Goal: Task Accomplishment & Management: Use online tool/utility

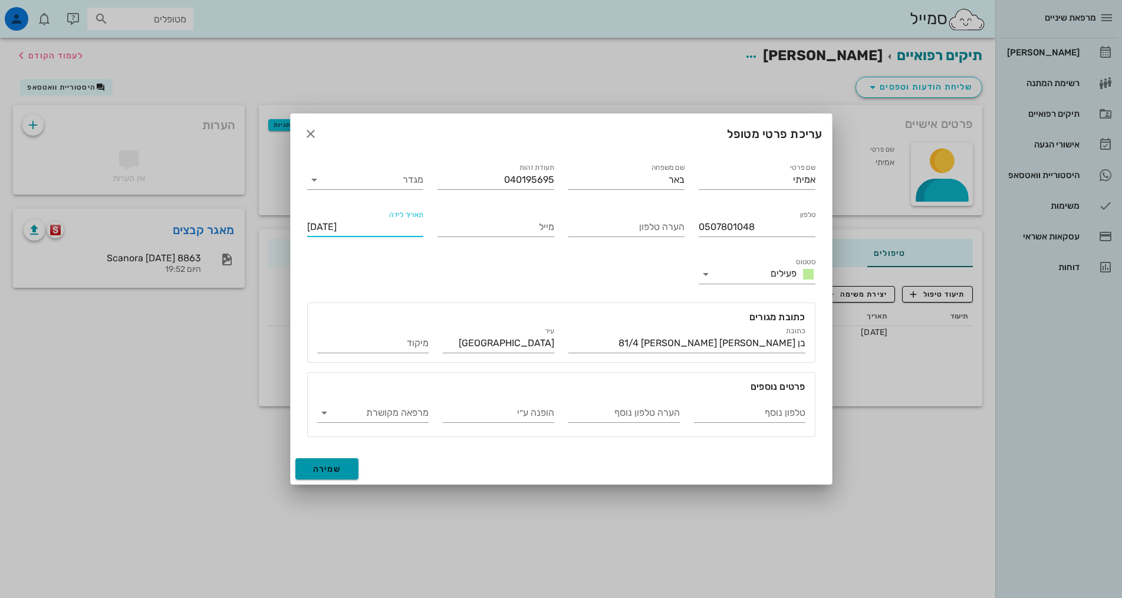
click at [324, 470] on span "שמירה" at bounding box center [327, 469] width 28 height 10
type input "[DATE]"
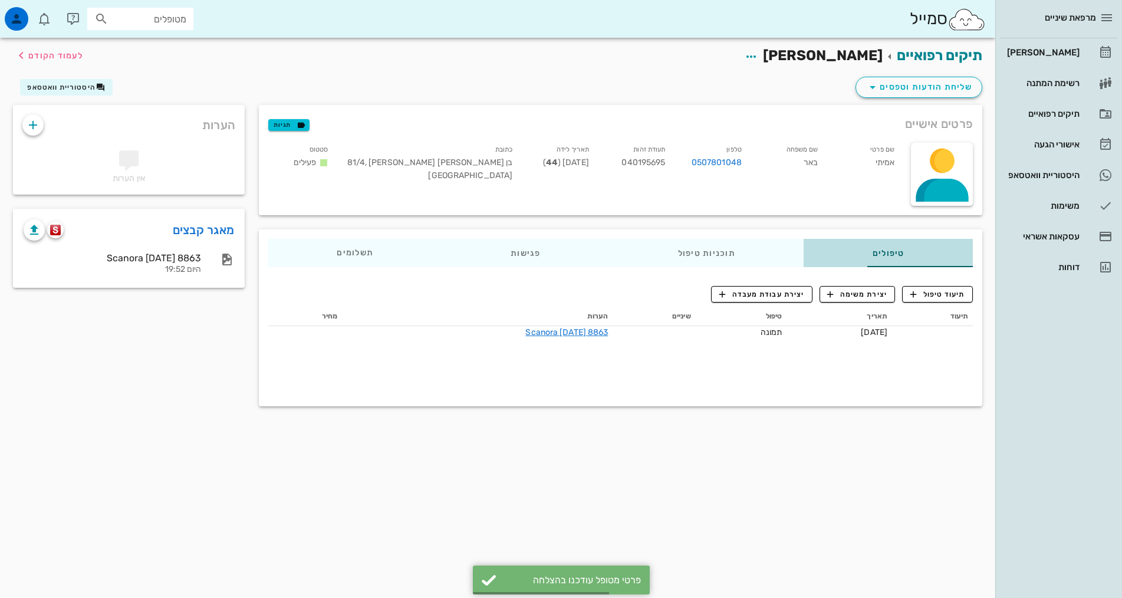
click at [894, 256] on div "טיפולים" at bounding box center [887, 253] width 169 height 28
click at [935, 294] on span "תיעוד טיפול" at bounding box center [937, 294] width 55 height 11
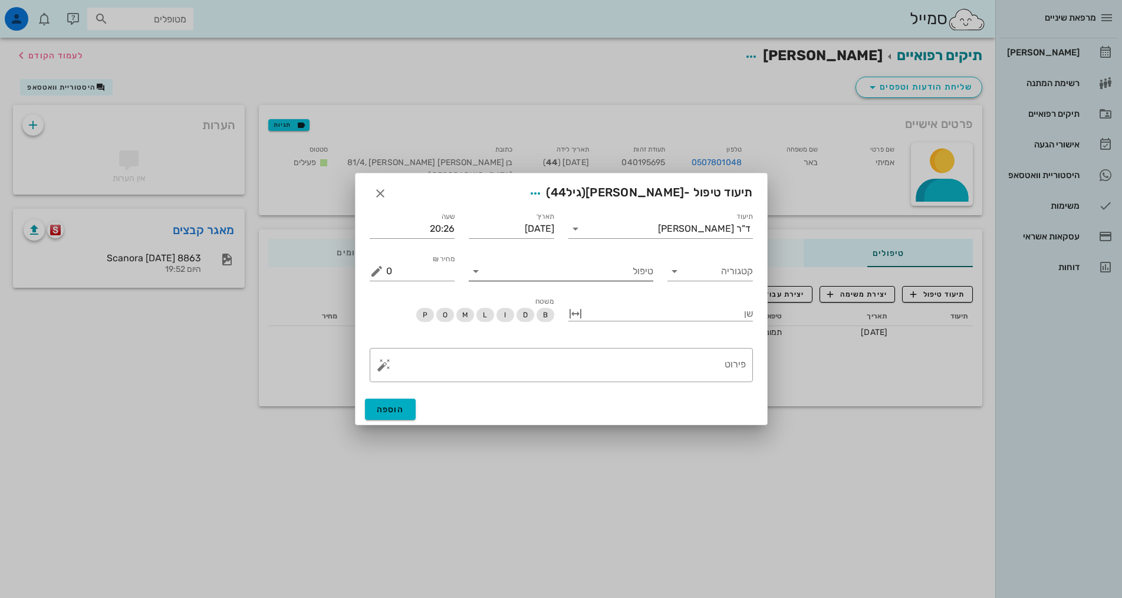
click at [634, 271] on input "טיפול" at bounding box center [569, 271] width 168 height 19
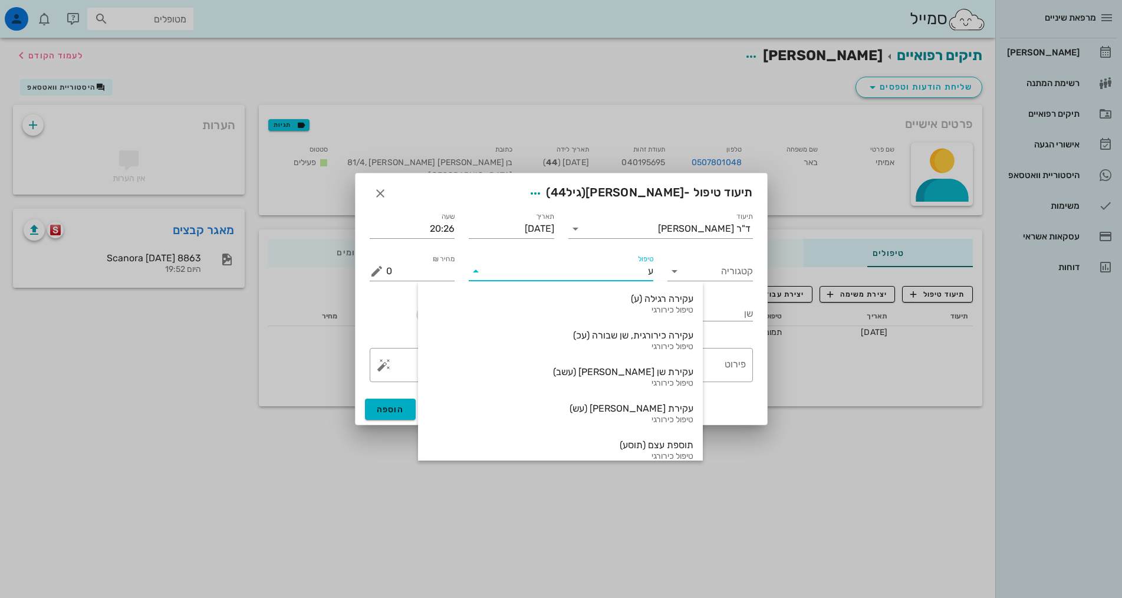
type input "עז"
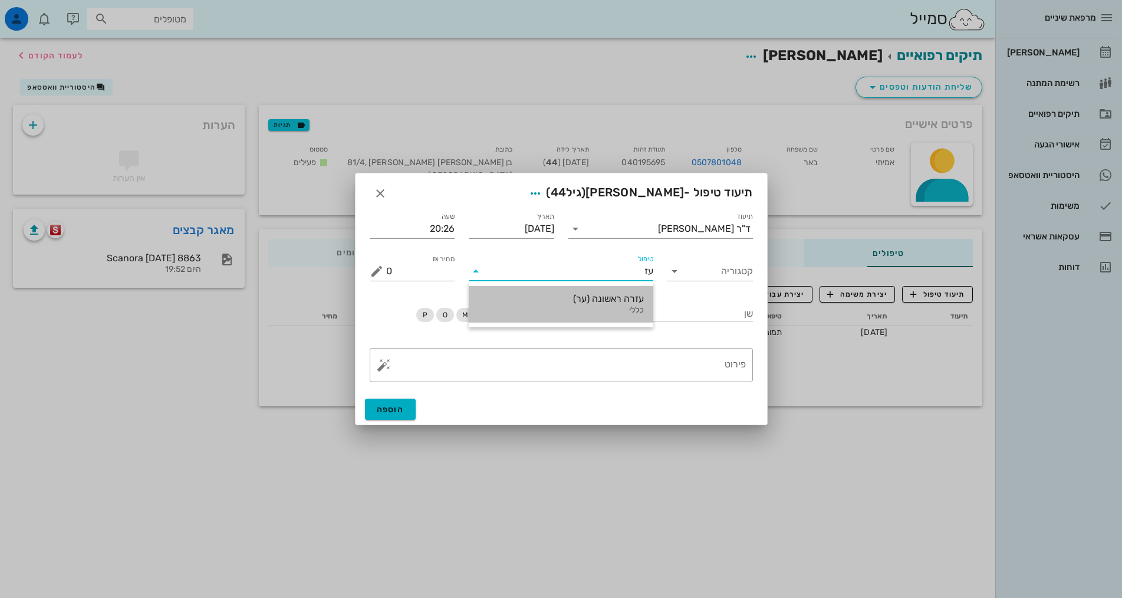
click at [609, 299] on div "עזרה ראשונה (ער)" at bounding box center [561, 298] width 166 height 11
type input "400"
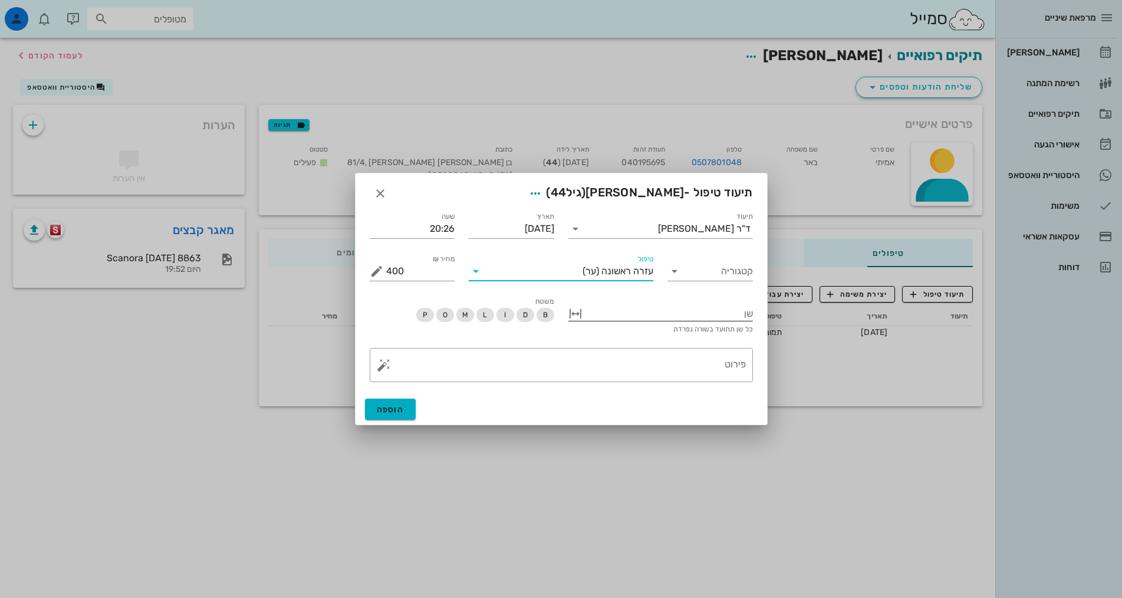
click at [690, 313] on div at bounding box center [669, 312] width 168 height 15
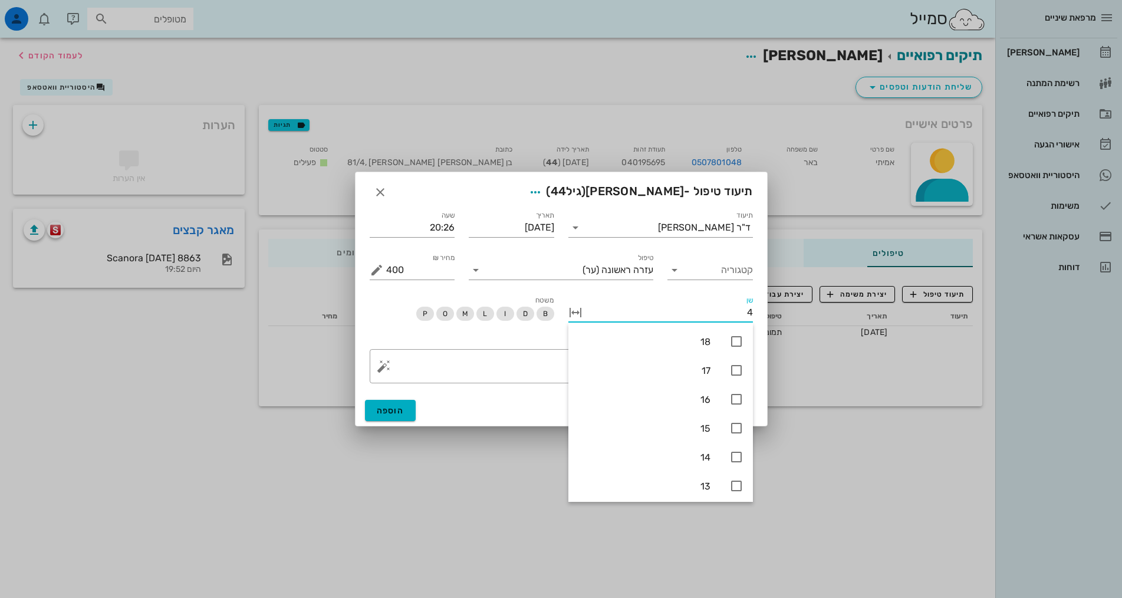
type input "47"
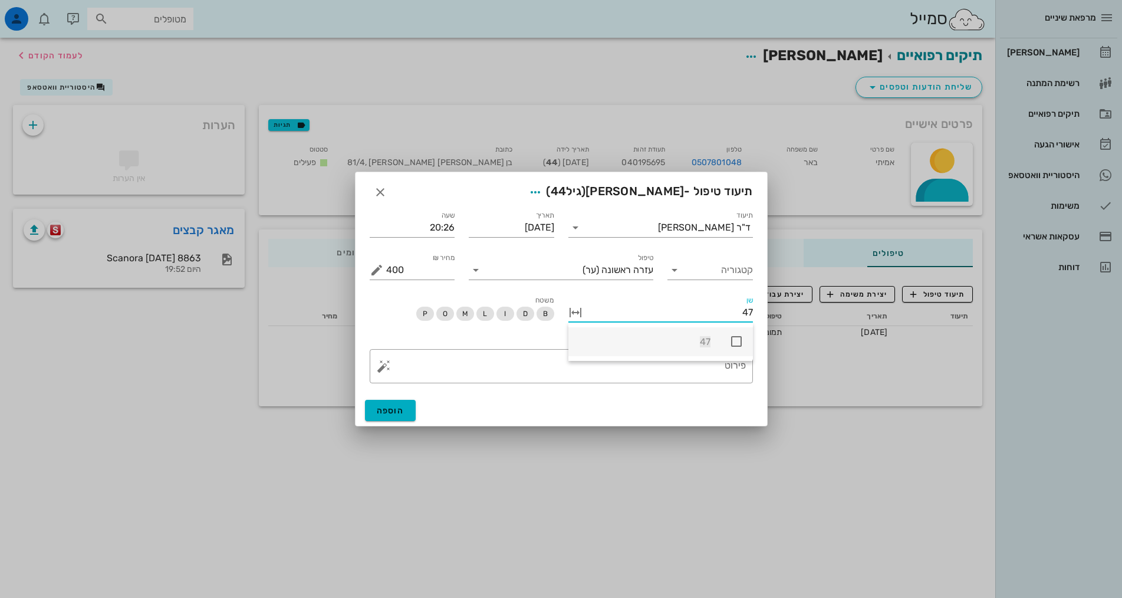
click at [734, 340] on icon at bounding box center [736, 341] width 14 height 14
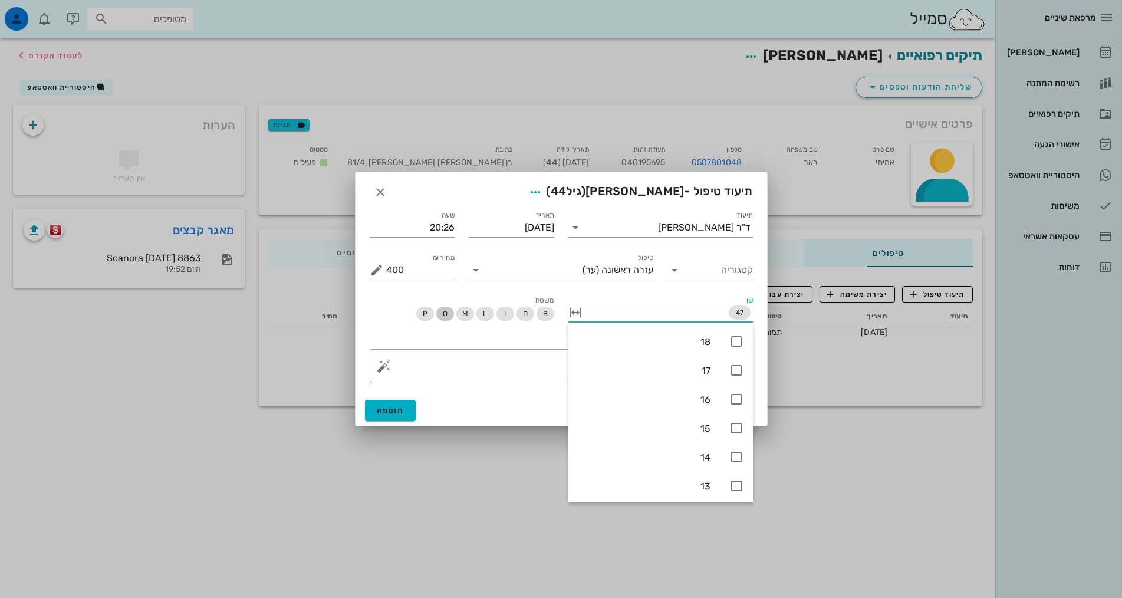
click at [446, 315] on span "O" at bounding box center [444, 313] width 5 height 14
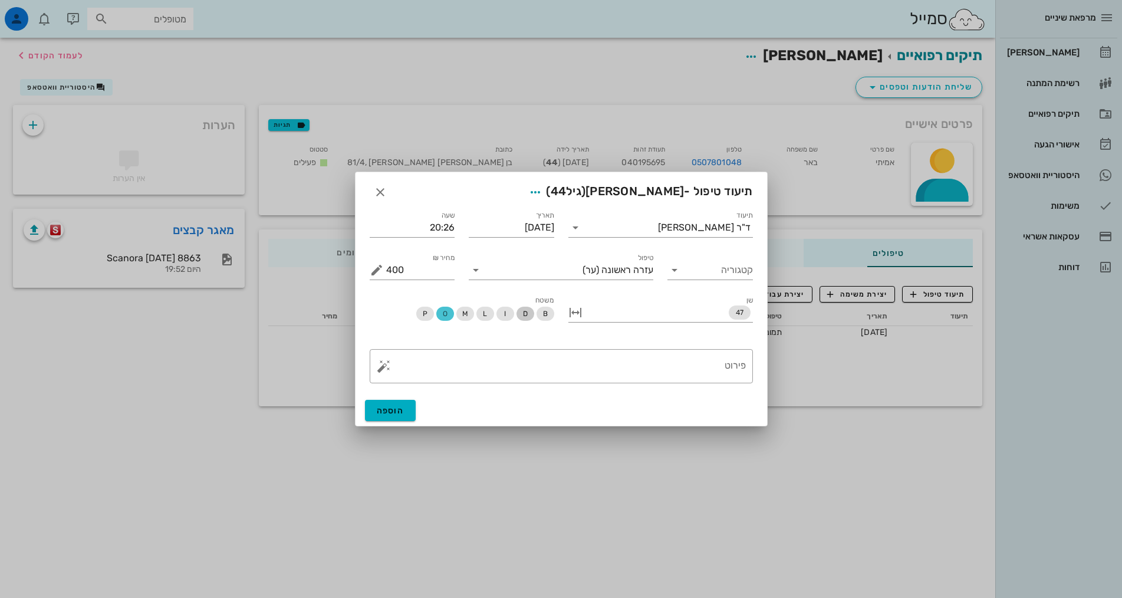
click at [523, 314] on span "D" at bounding box center [524, 313] width 5 height 14
click at [708, 355] on textarea "פירוט" at bounding box center [566, 369] width 360 height 28
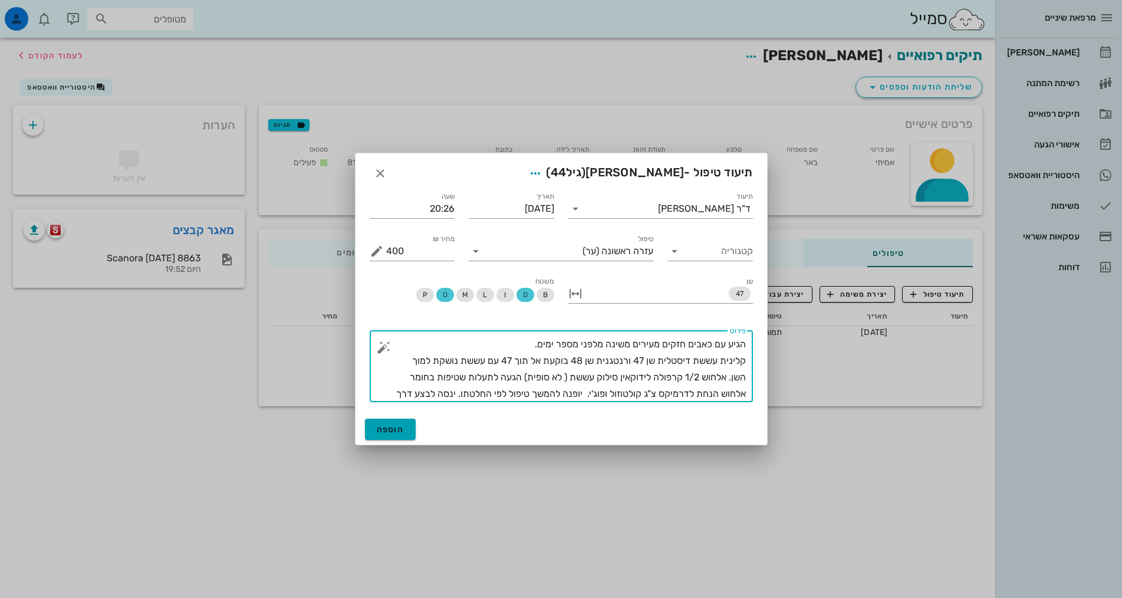
type textarea "הגיע עם כאבים חזקים מעירים משינה מלפני מספר ימים. קלינית עששת דיסטלית שן 47 ורנ…"
click at [397, 428] on span "הוספה" at bounding box center [391, 429] width 28 height 10
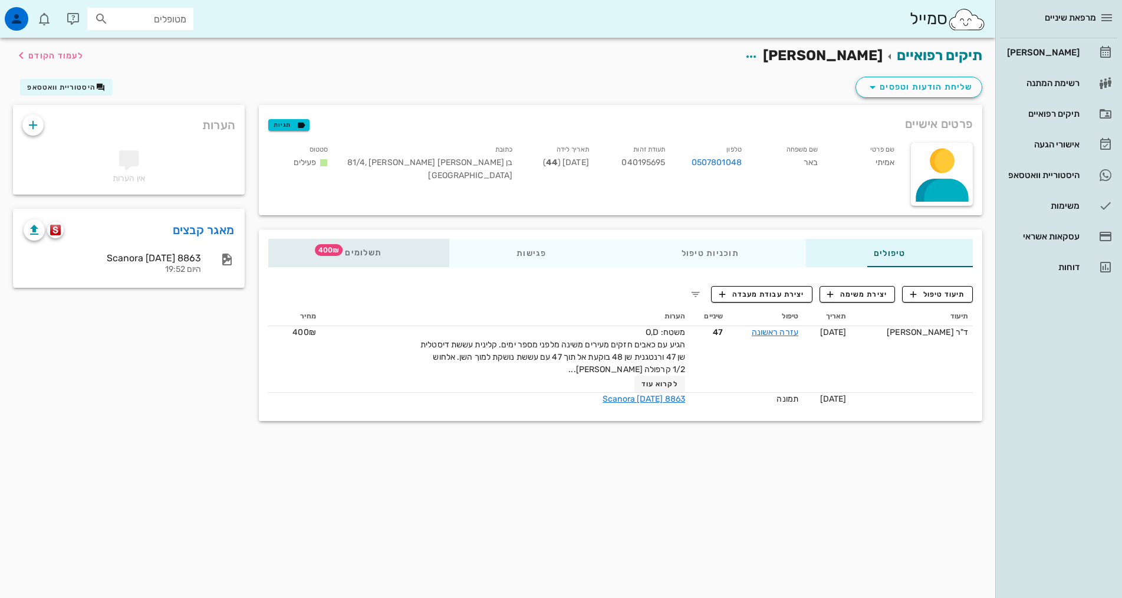
click at [315, 250] on span "400₪" at bounding box center [329, 250] width 28 height 12
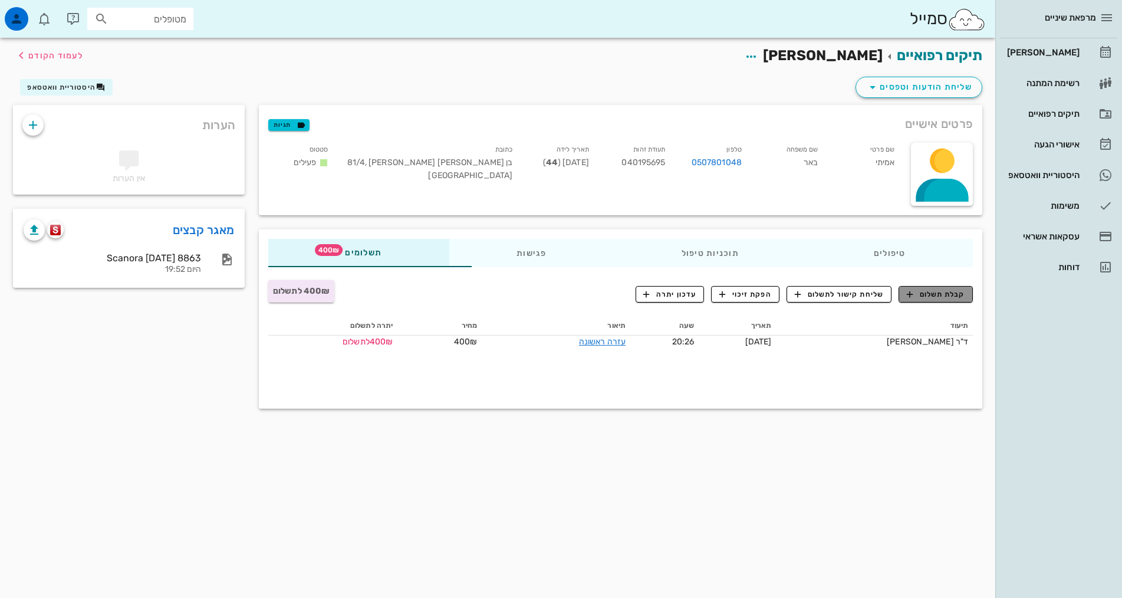
click at [935, 298] on span "קבלת תשלום" at bounding box center [935, 294] width 58 height 11
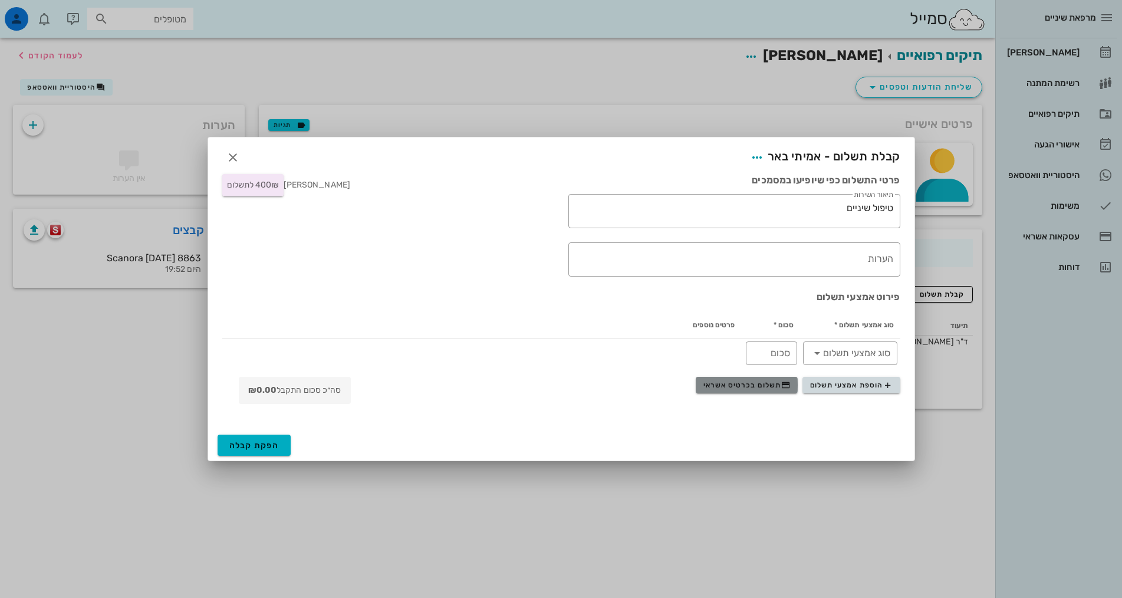
click at [753, 384] on span "תשלום בכרטיס אשראי" at bounding box center [746, 384] width 87 height 9
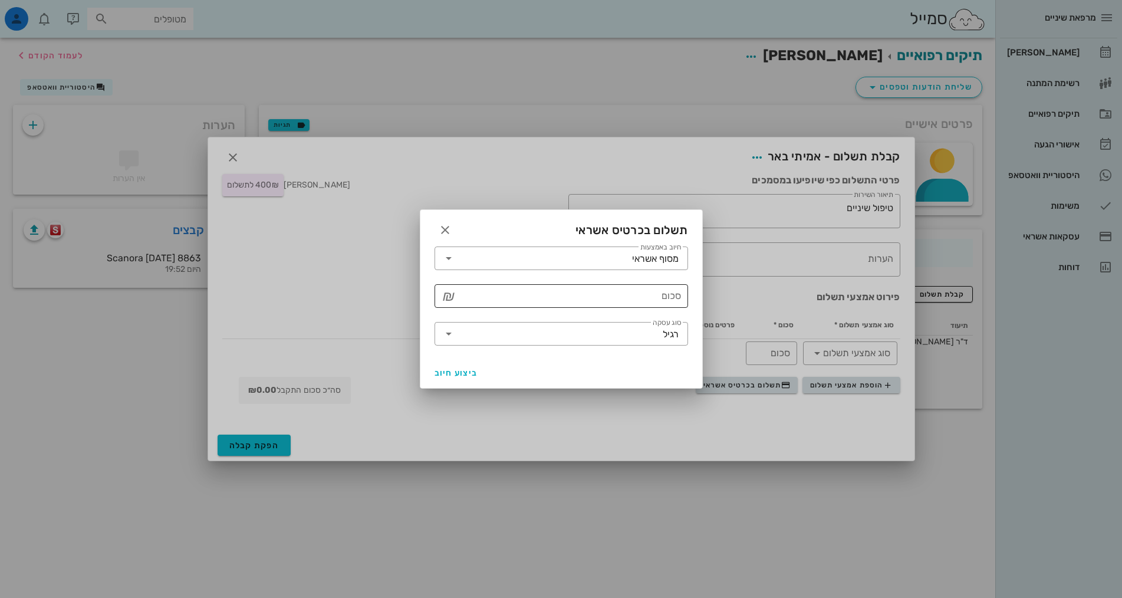
click at [634, 299] on input "סכום" at bounding box center [569, 295] width 223 height 19
type input "400"
click at [442, 373] on span "ביצוע חיוב" at bounding box center [456, 373] width 44 height 10
click at [449, 372] on span "ביצוע חיוב" at bounding box center [456, 373] width 44 height 10
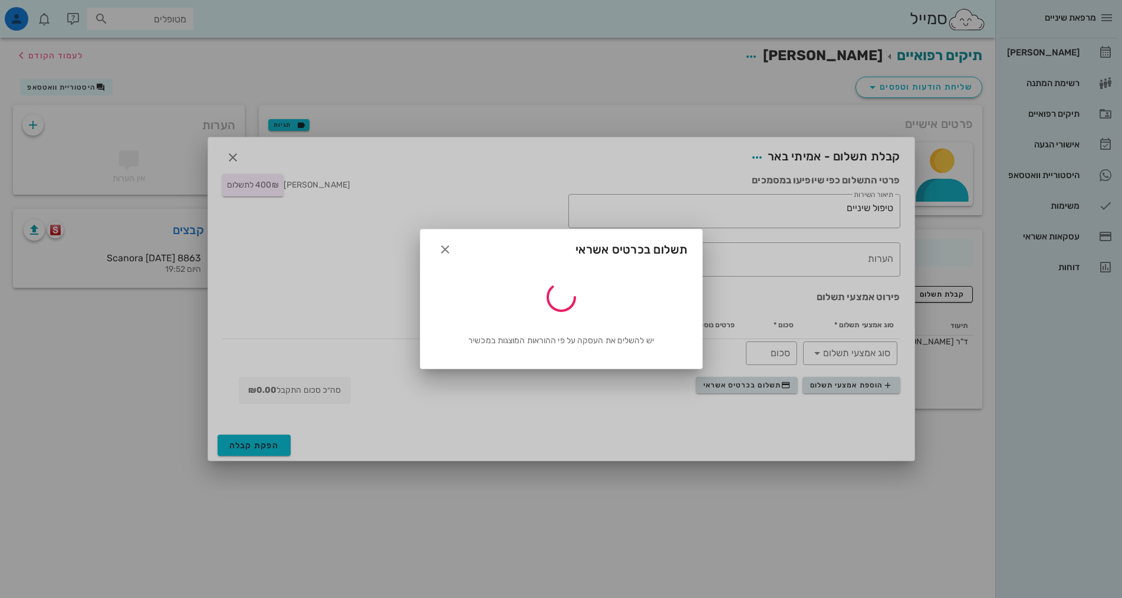
type input "400"
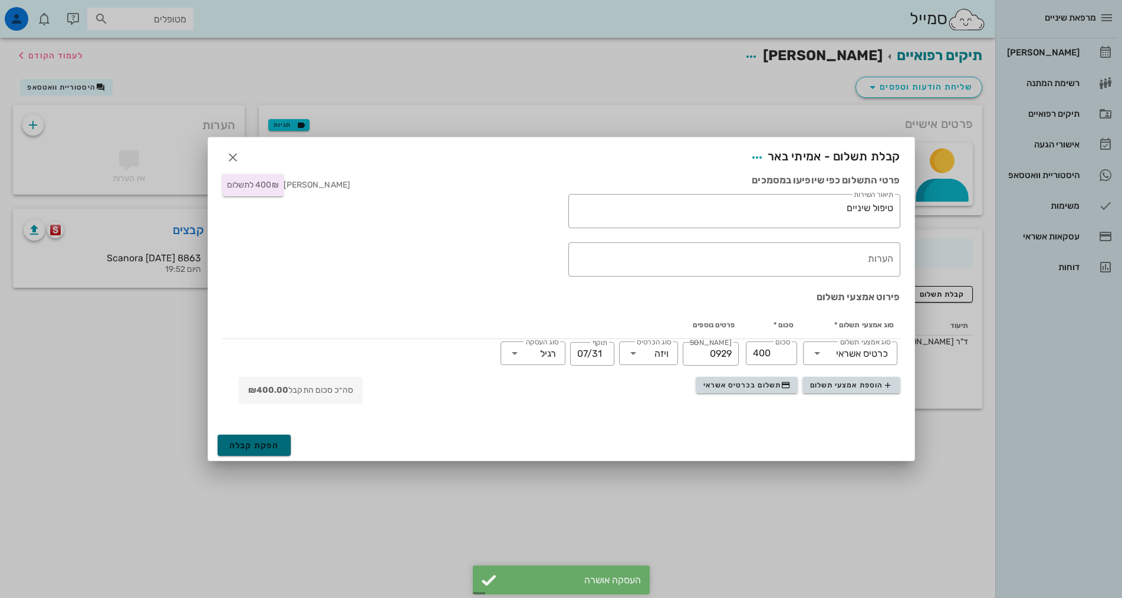
click at [269, 443] on span "הפקת קבלה" at bounding box center [254, 445] width 50 height 10
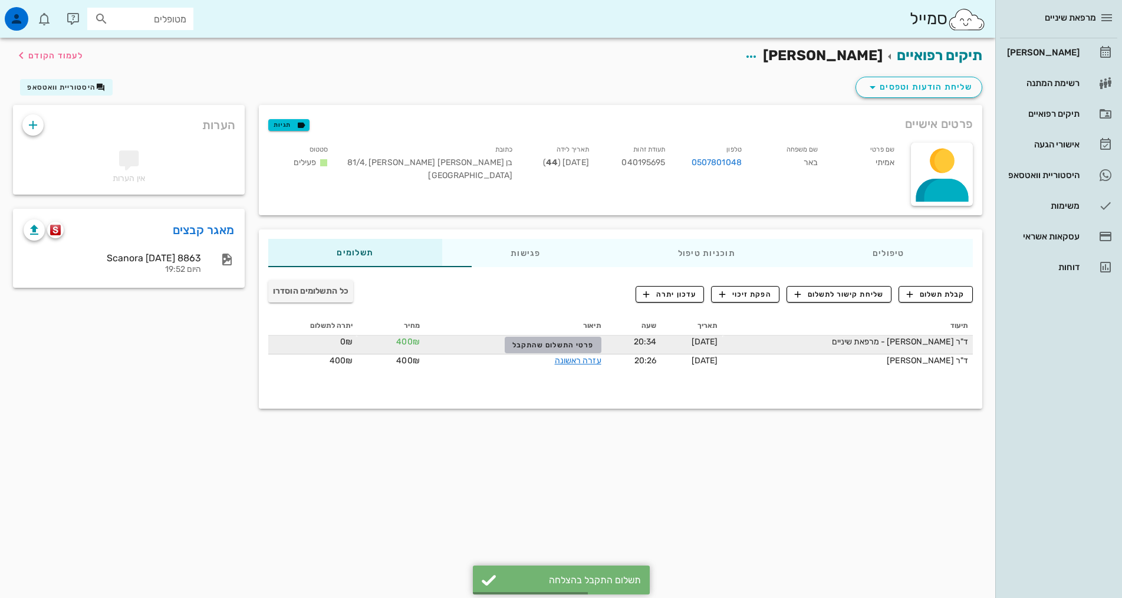
click at [538, 343] on span "פרטי התשלום שהתקבל" at bounding box center [552, 345] width 81 height 8
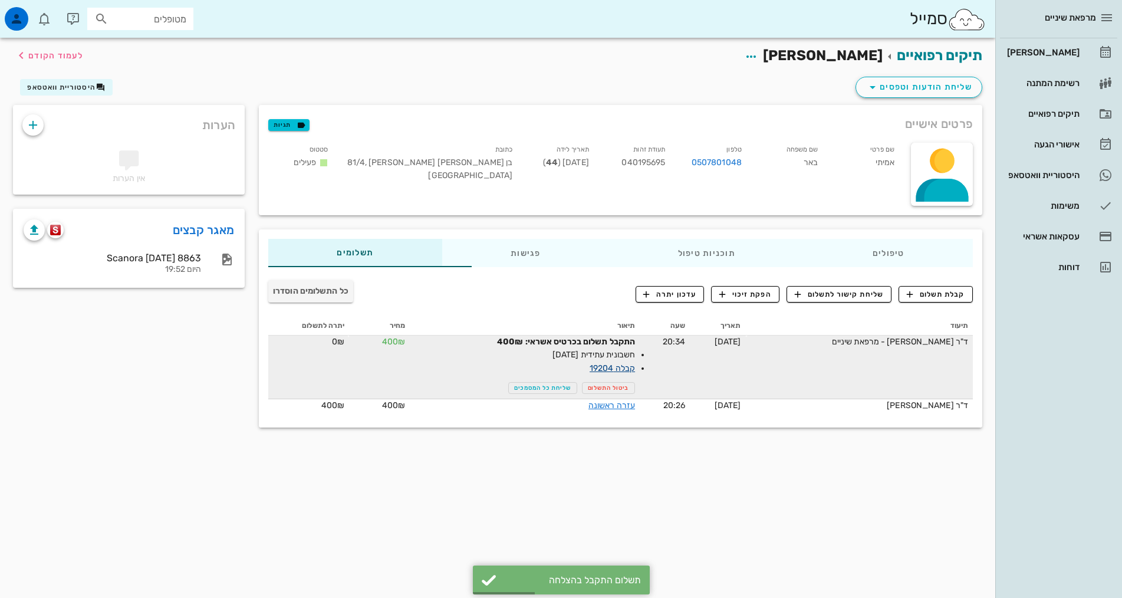
click at [592, 368] on link "קבלה 19204" at bounding box center [611, 368] width 45 height 10
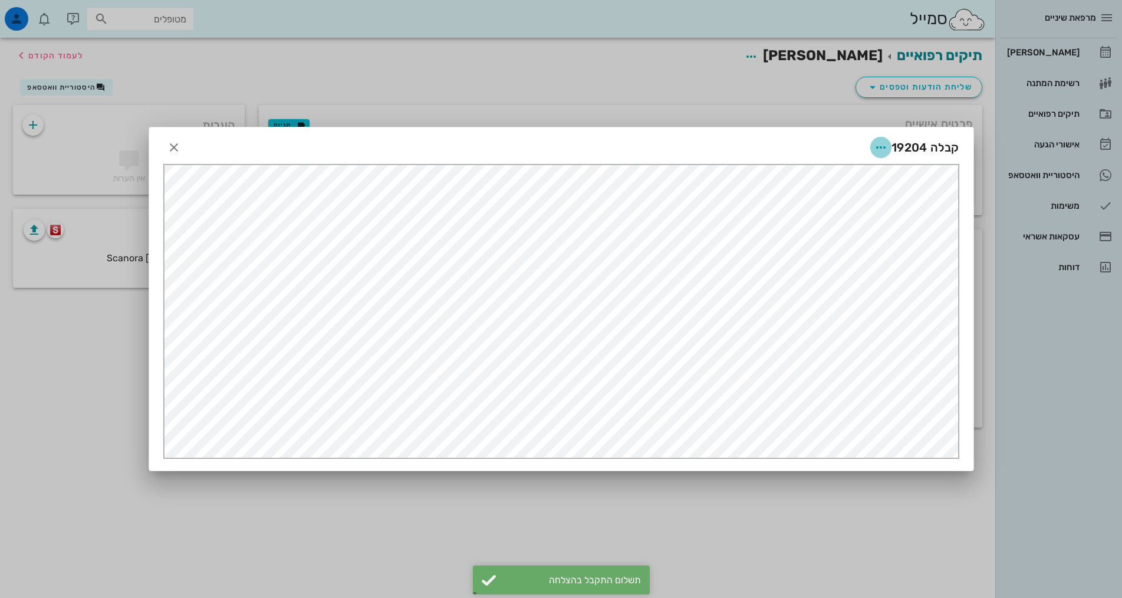
click at [884, 146] on icon "button" at bounding box center [880, 147] width 14 height 14
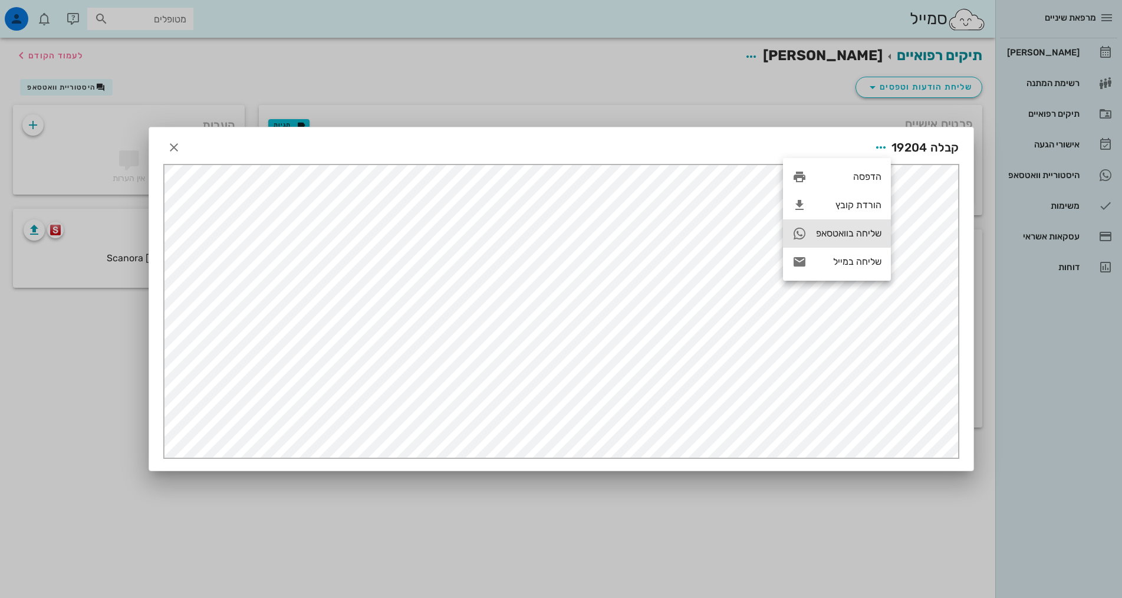
click at [862, 229] on div "שליחה בוואטסאפ" at bounding box center [848, 233] width 65 height 11
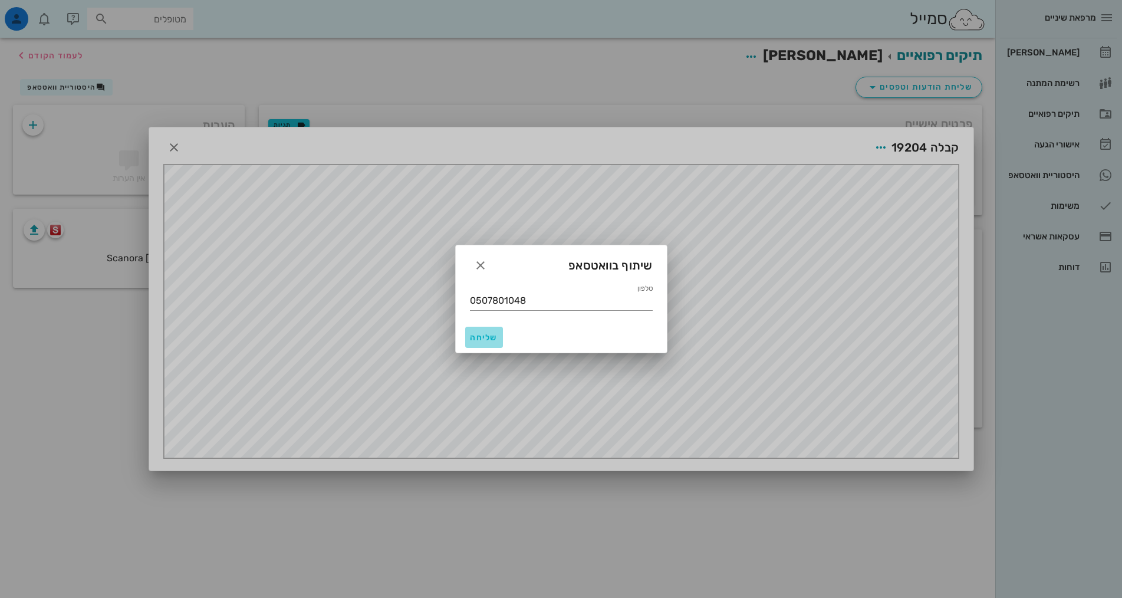
click at [493, 337] on span "שליחה" at bounding box center [484, 337] width 28 height 10
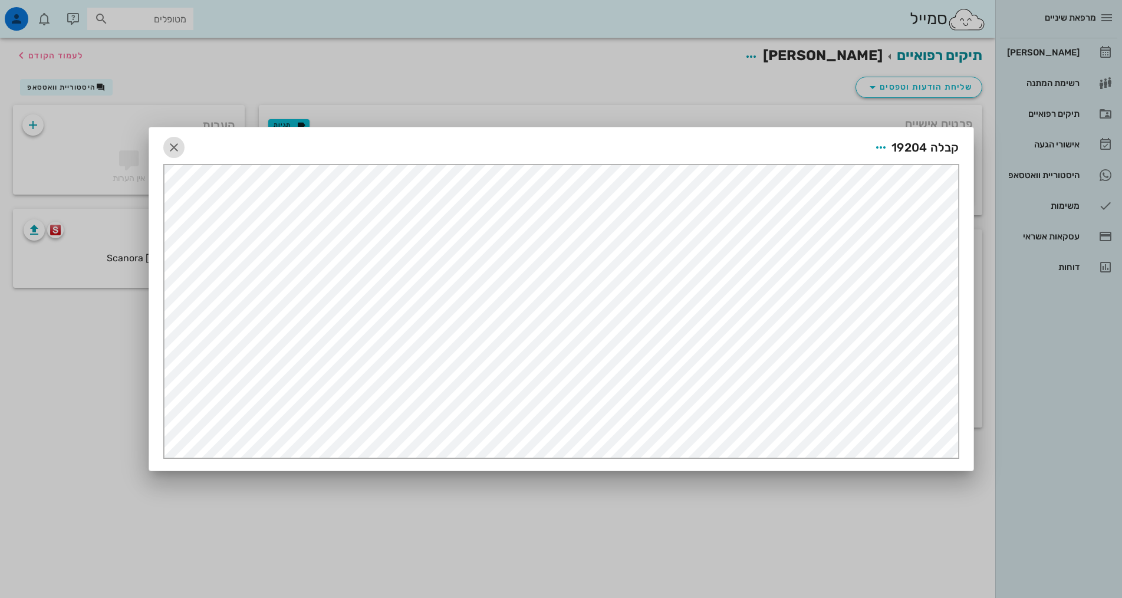
click at [174, 147] on icon "button" at bounding box center [174, 147] width 14 height 14
